Goal: Information Seeking & Learning: Check status

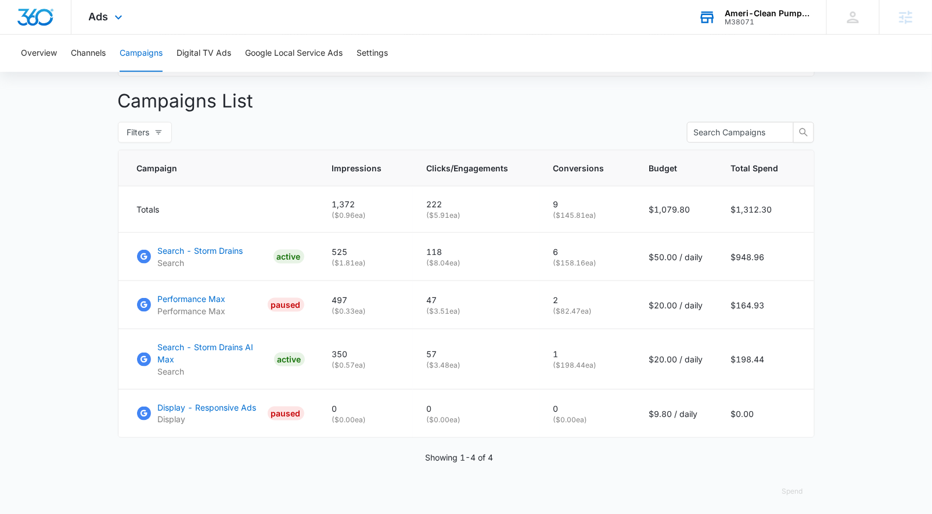
click at [748, 26] on div "Ameri-Clean Pumping, Inc. M38071 Your Accounts View All" at bounding box center [753, 17] width 145 height 34
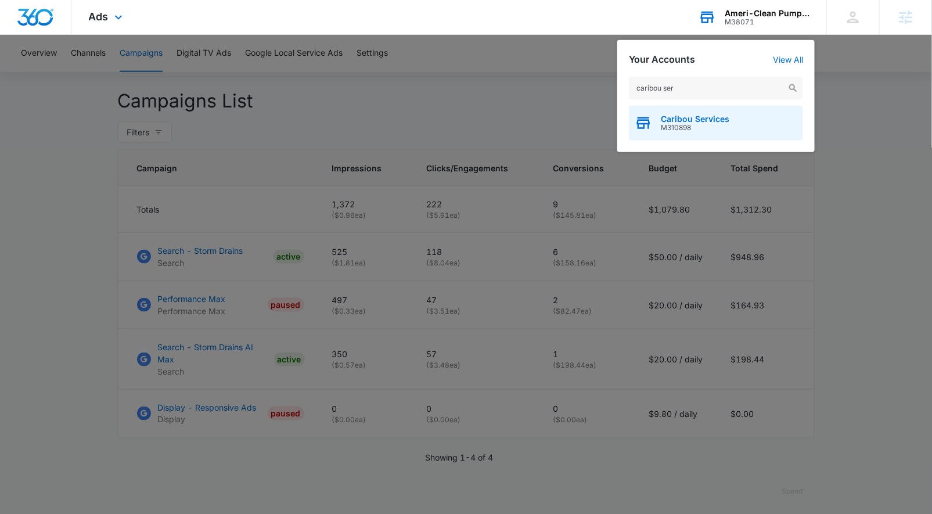
type input "caribou ser"
click at [700, 124] on span "M310898" at bounding box center [695, 128] width 68 height 8
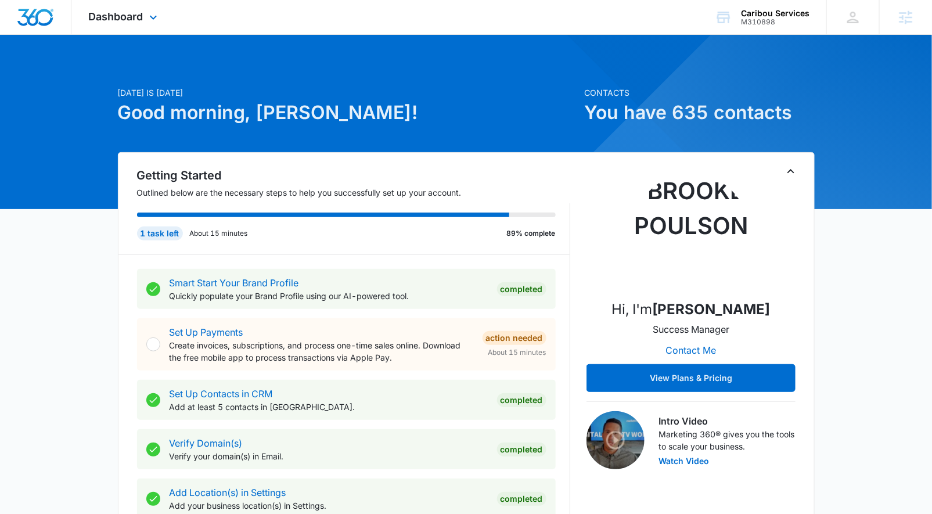
click at [111, 13] on span "Dashboard" at bounding box center [116, 16] width 55 height 12
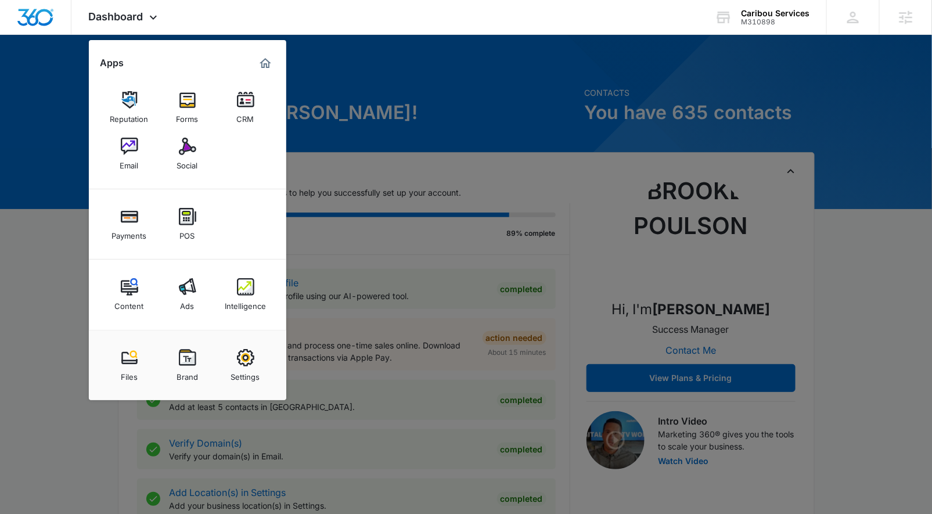
click at [186, 154] on img at bounding box center [187, 146] width 17 height 17
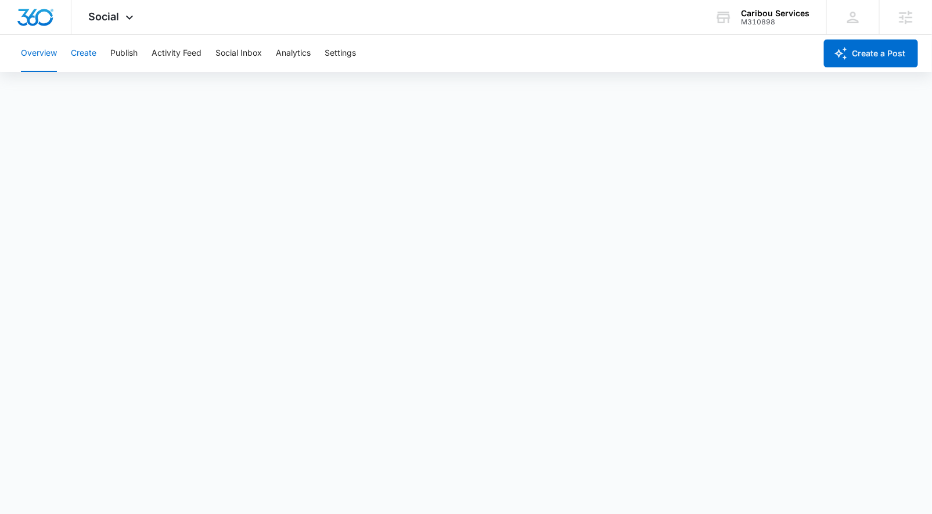
click at [86, 62] on button "Create" at bounding box center [84, 53] width 26 height 37
click at [131, 83] on button "Approvals" at bounding box center [113, 89] width 39 height 33
click at [120, 58] on button "Publish" at bounding box center [123, 53] width 27 height 37
click at [82, 56] on button "Create" at bounding box center [84, 53] width 26 height 37
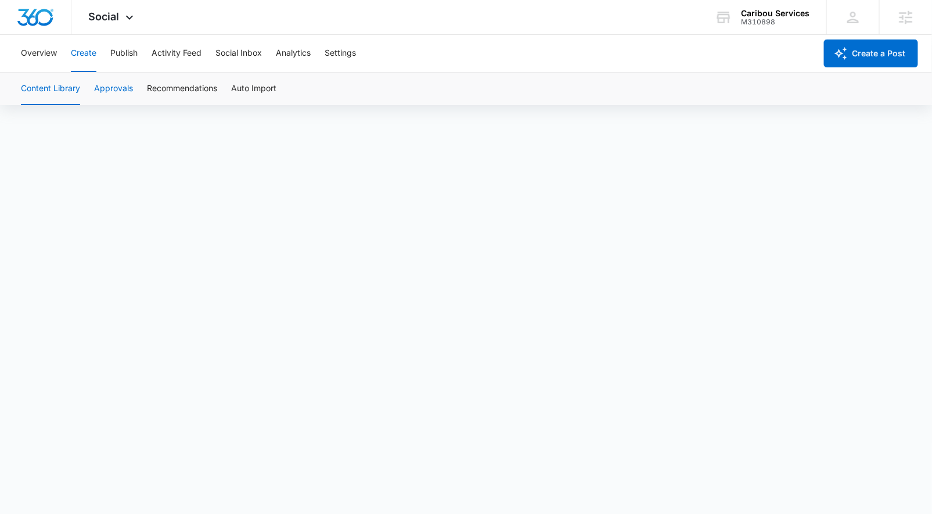
click at [123, 89] on button "Approvals" at bounding box center [113, 89] width 39 height 33
click at [112, 24] on div "Social Apps Reputation Forms CRM Email Social Payments POS Content Ads Intellig…" at bounding box center [112, 17] width 82 height 34
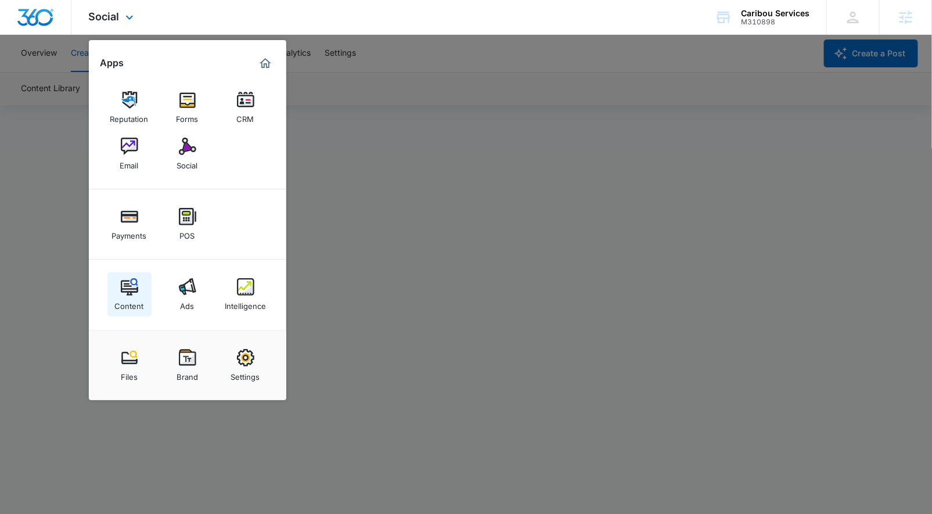
click at [125, 286] on img at bounding box center [129, 286] width 17 height 17
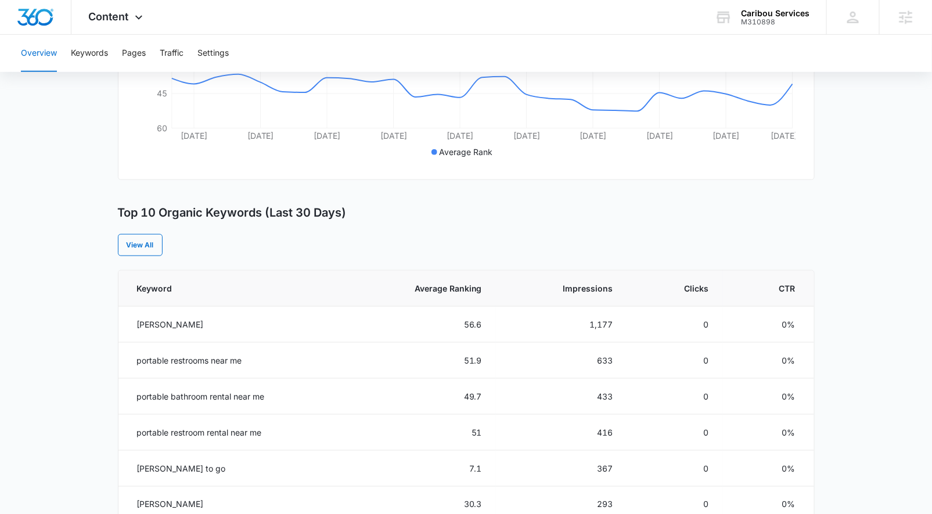
scroll to position [309, 0]
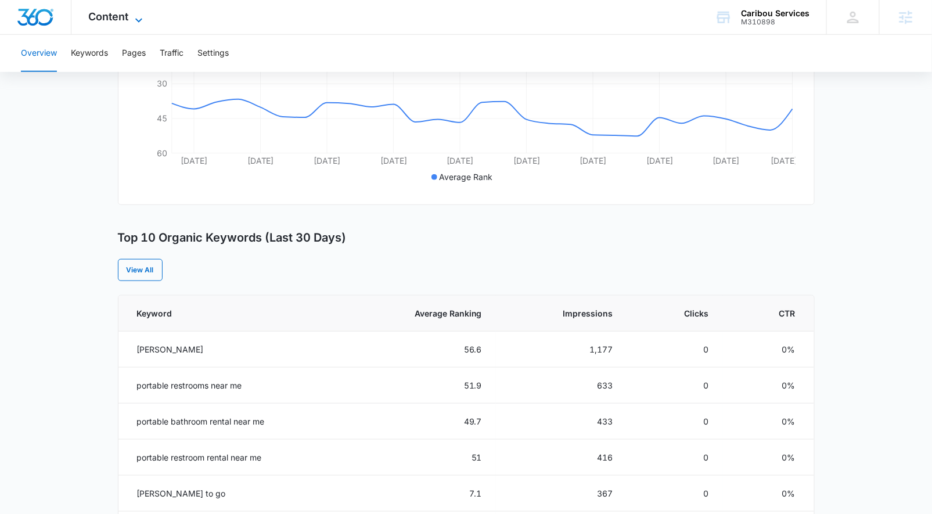
click at [113, 21] on span "Content" at bounding box center [109, 16] width 40 height 12
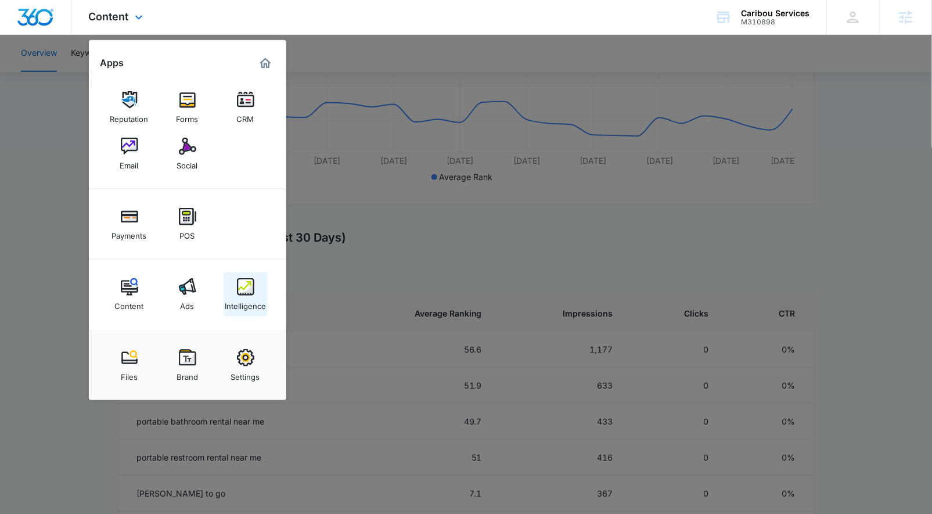
click at [234, 286] on link "Intelligence" at bounding box center [245, 294] width 44 height 44
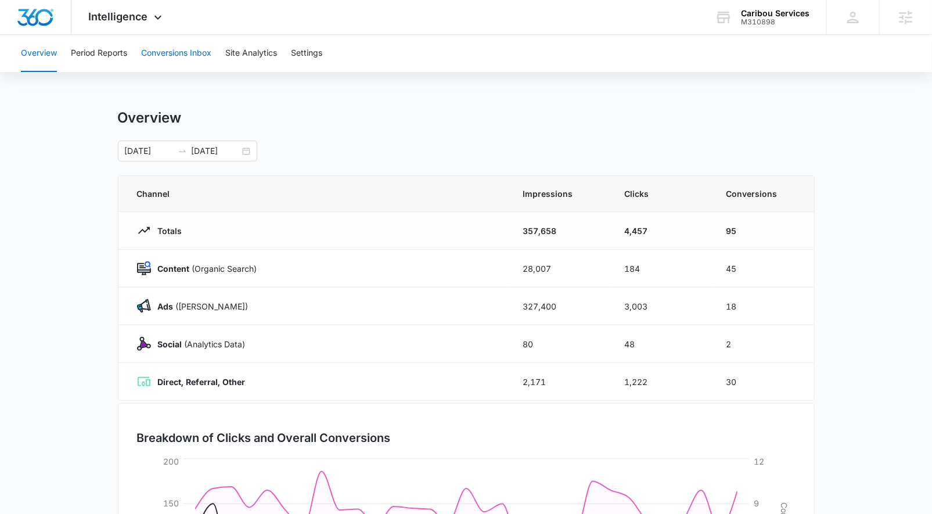
click at [155, 48] on button "Conversions Inbox" at bounding box center [176, 53] width 70 height 37
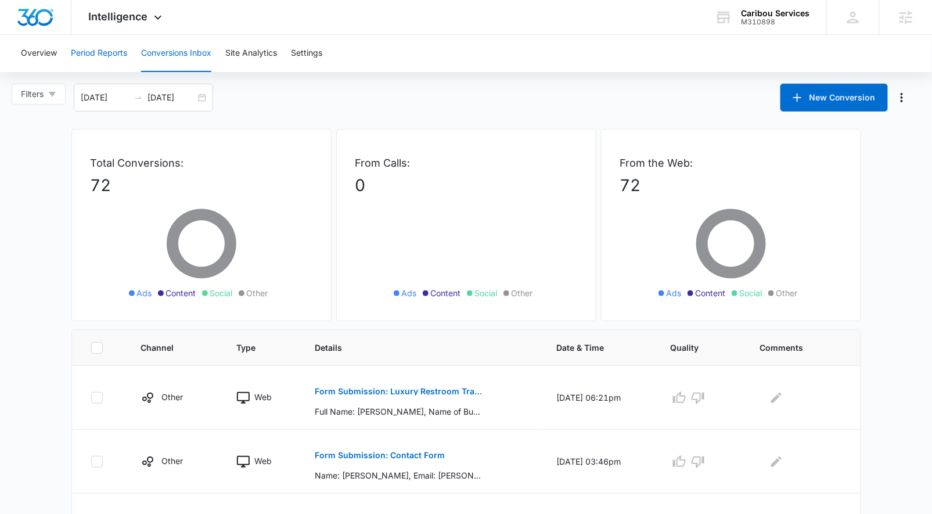
click at [106, 56] on button "Period Reports" at bounding box center [99, 53] width 56 height 37
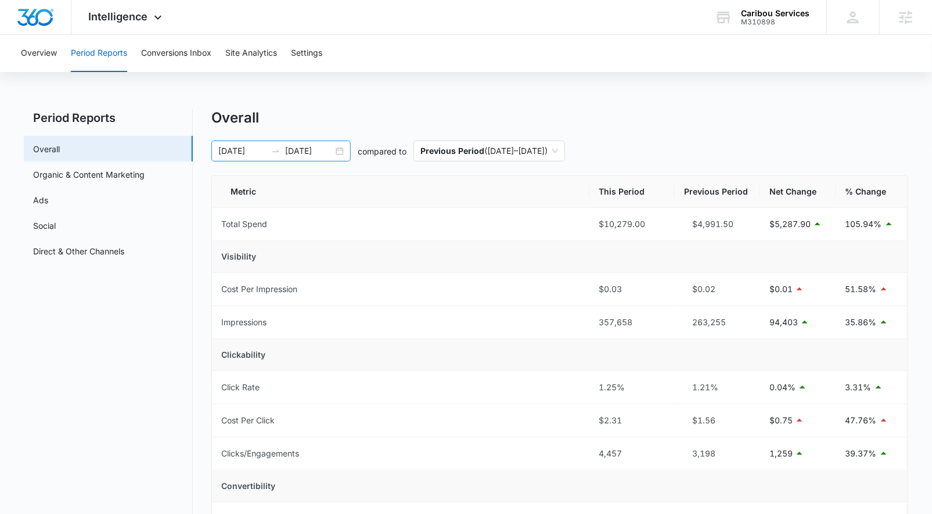
click at [338, 149] on div "08/11/2025 09/10/2025" at bounding box center [280, 150] width 139 height 21
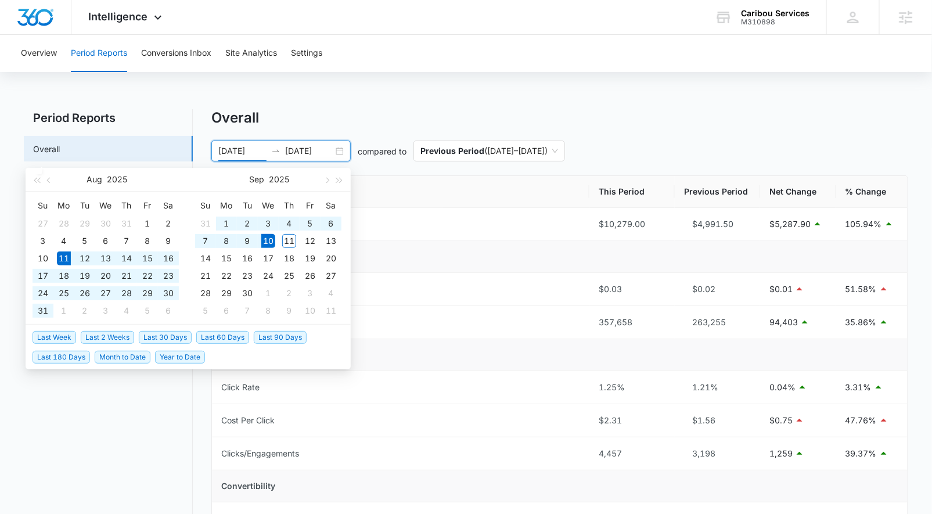
click at [175, 334] on span "Last 30 Days" at bounding box center [165, 337] width 53 height 13
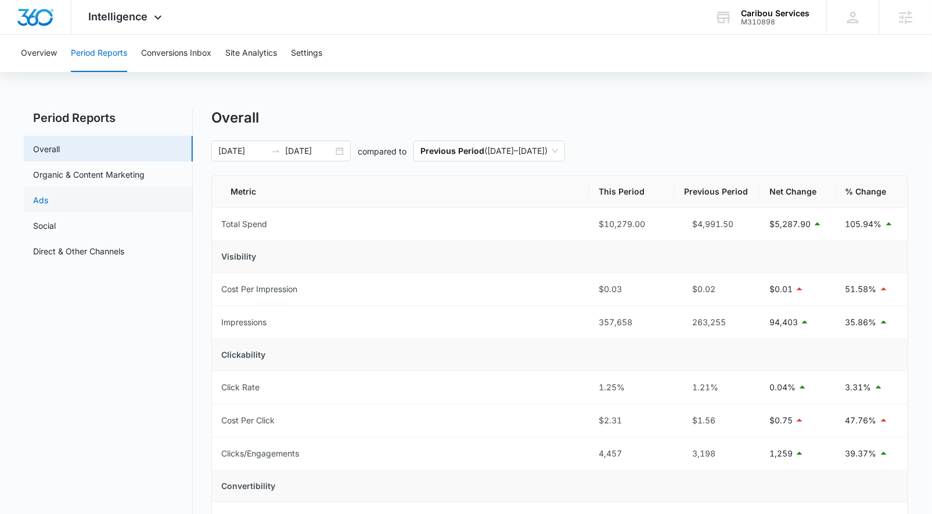
click at [48, 205] on link "Ads" at bounding box center [40, 200] width 15 height 12
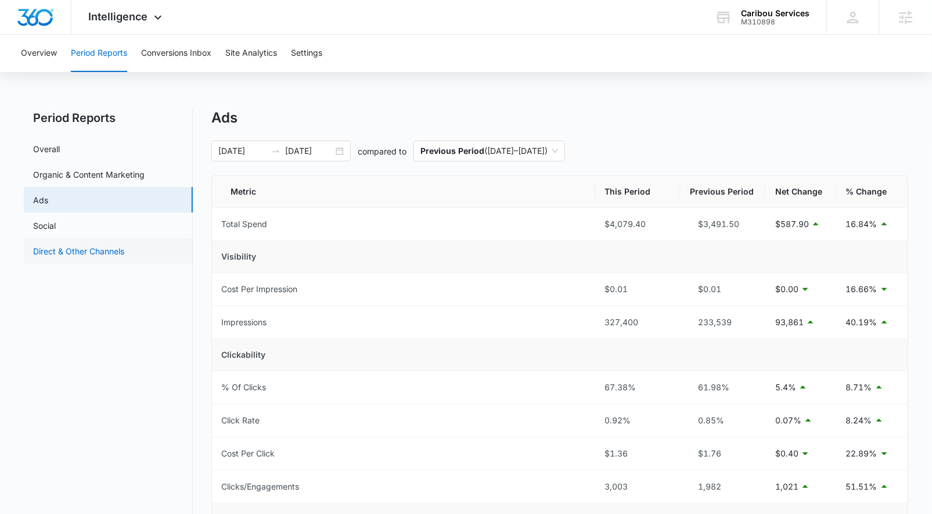
click at [106, 246] on link "Direct & Other Channels" at bounding box center [78, 251] width 91 height 12
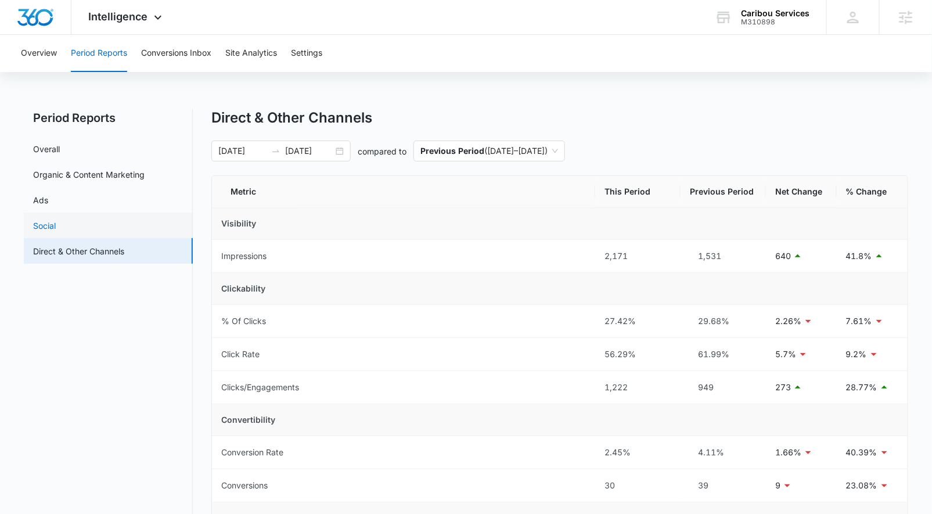
click at [56, 224] on link "Social" at bounding box center [44, 225] width 23 height 12
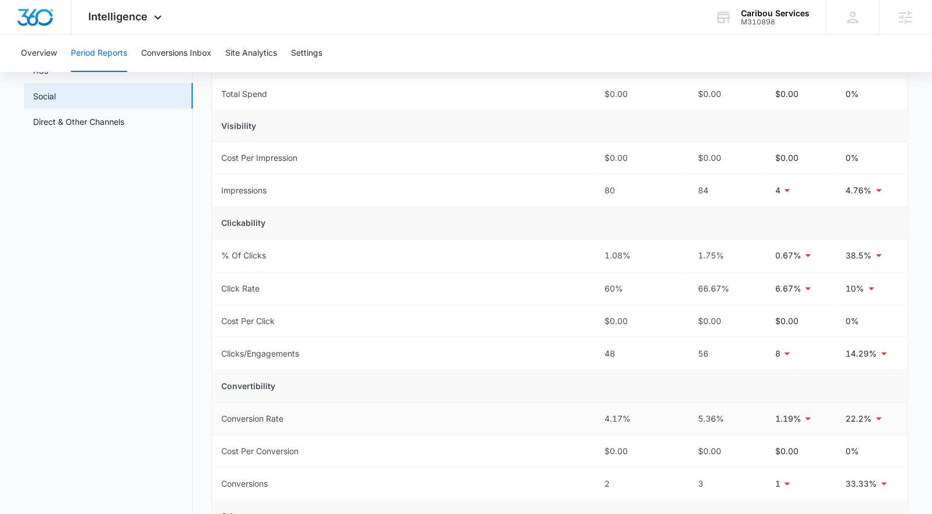
scroll to position [113, 0]
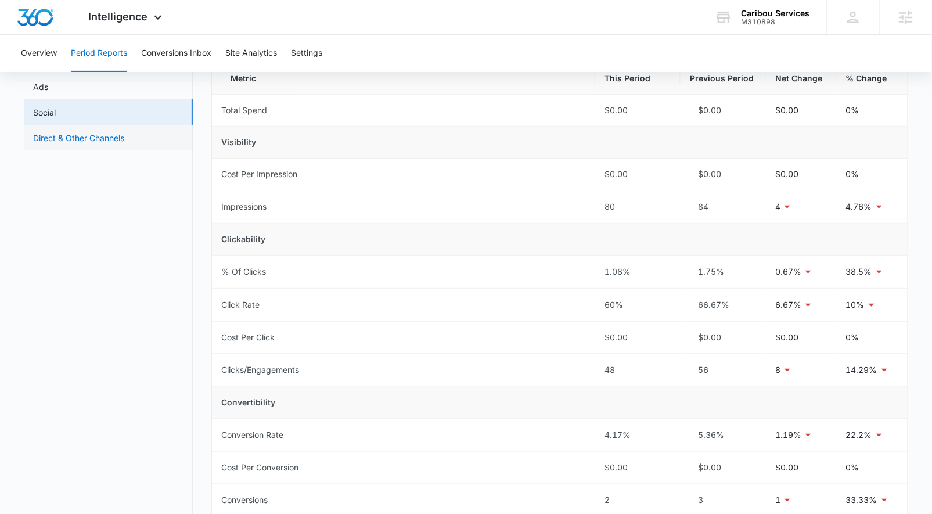
click at [99, 135] on link "Direct & Other Channels" at bounding box center [78, 138] width 91 height 12
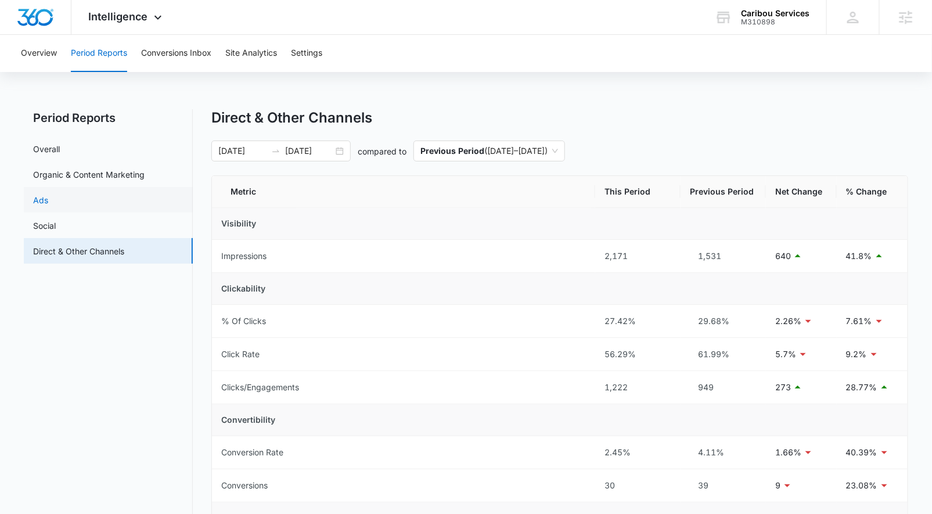
click at [48, 195] on link "Ads" at bounding box center [40, 200] width 15 height 12
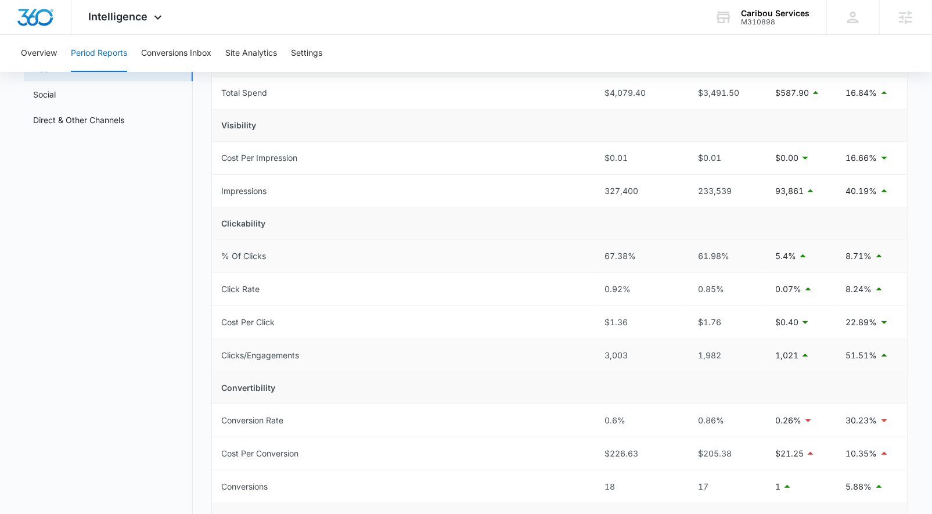
scroll to position [132, 0]
drag, startPoint x: 842, startPoint y: 352, endPoint x: 914, endPoint y: 356, distance: 72.1
click at [897, 352] on td "51.51%" at bounding box center [871, 354] width 71 height 33
click at [914, 355] on main "Period Reports Overall Organic & Content Marketing Ads Social Direct & Other Ch…" at bounding box center [466, 348] width 932 height 743
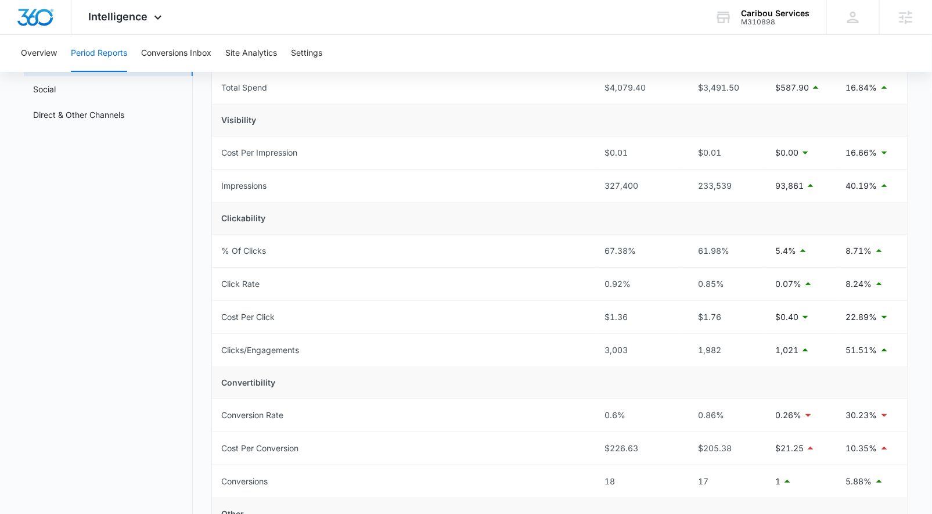
scroll to position [135, 0]
